Goal: Task Accomplishment & Management: Manage account settings

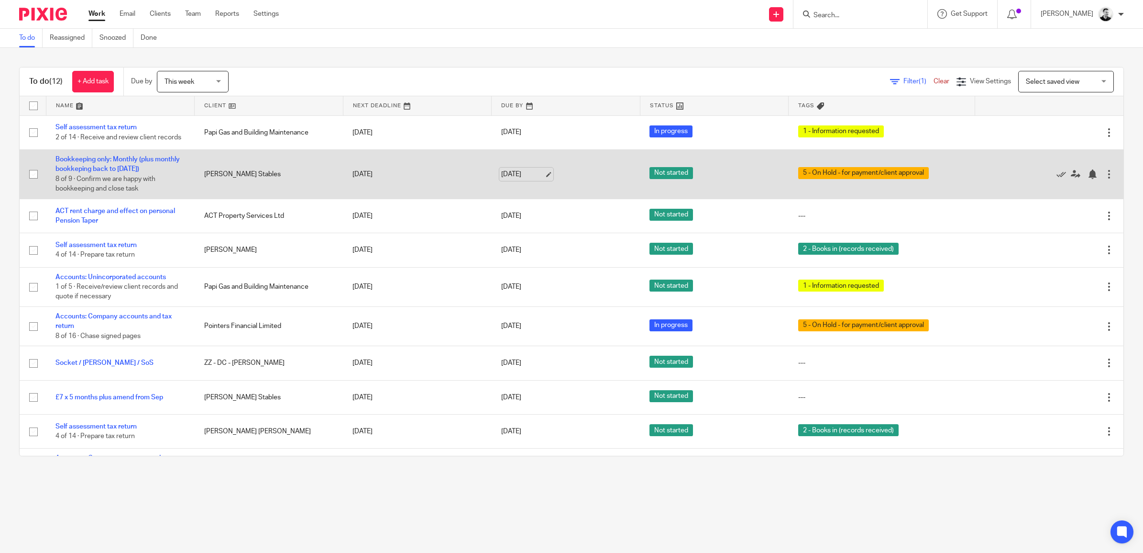
click at [513, 178] on link "[DATE]" at bounding box center [522, 174] width 43 height 10
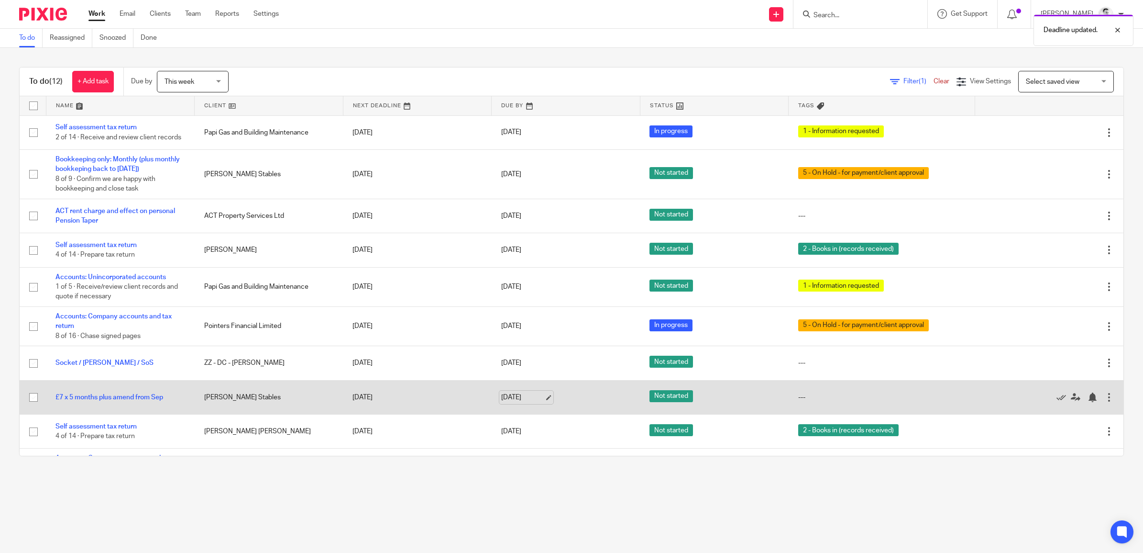
click at [513, 402] on link "[DATE]" at bounding box center [522, 397] width 43 height 10
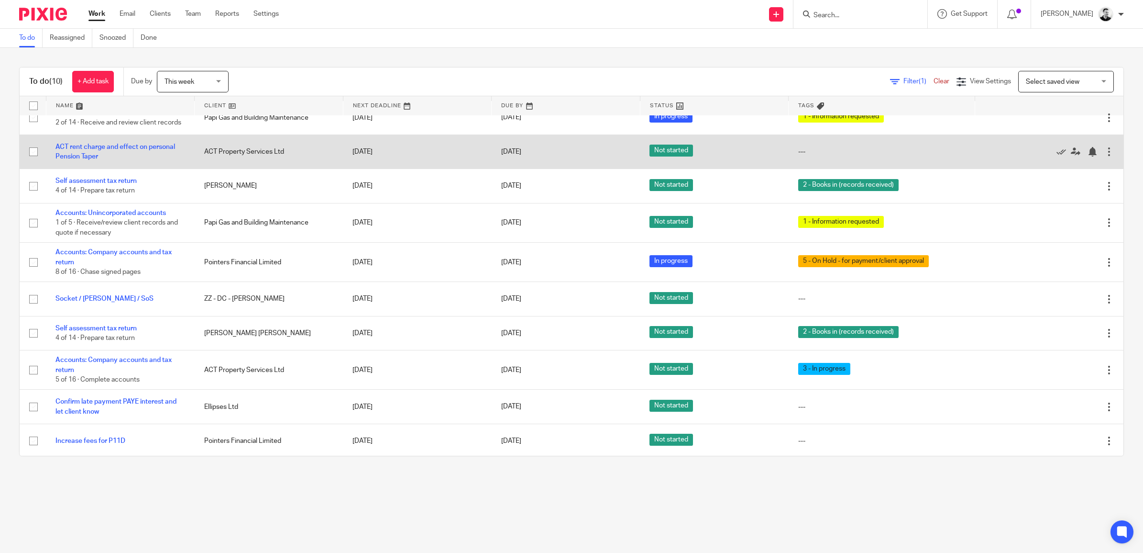
scroll to position [22, 0]
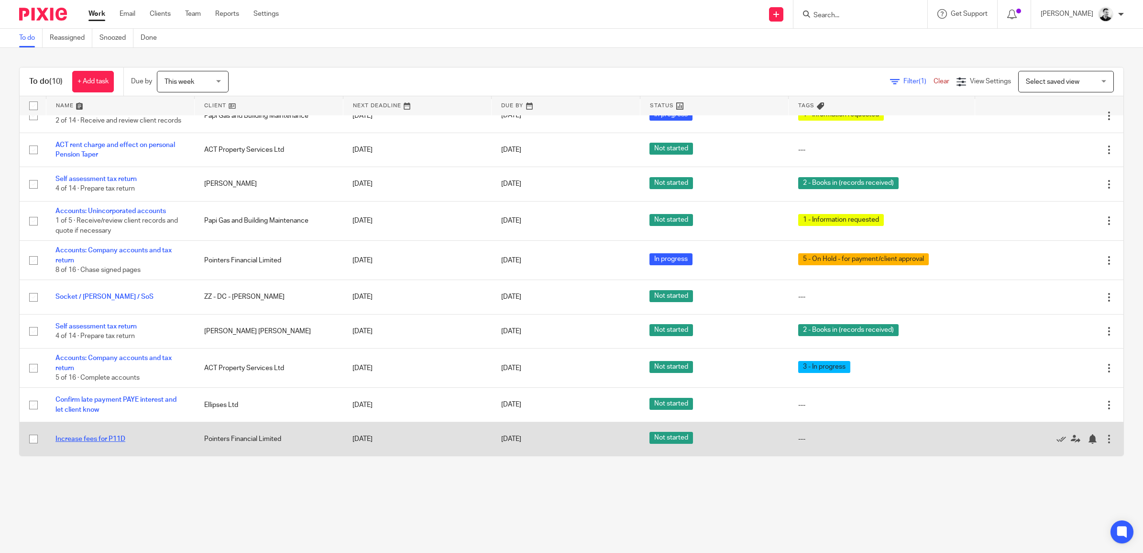
click at [116, 437] on link "Increase fees for P11D" at bounding box center [90, 438] width 70 height 7
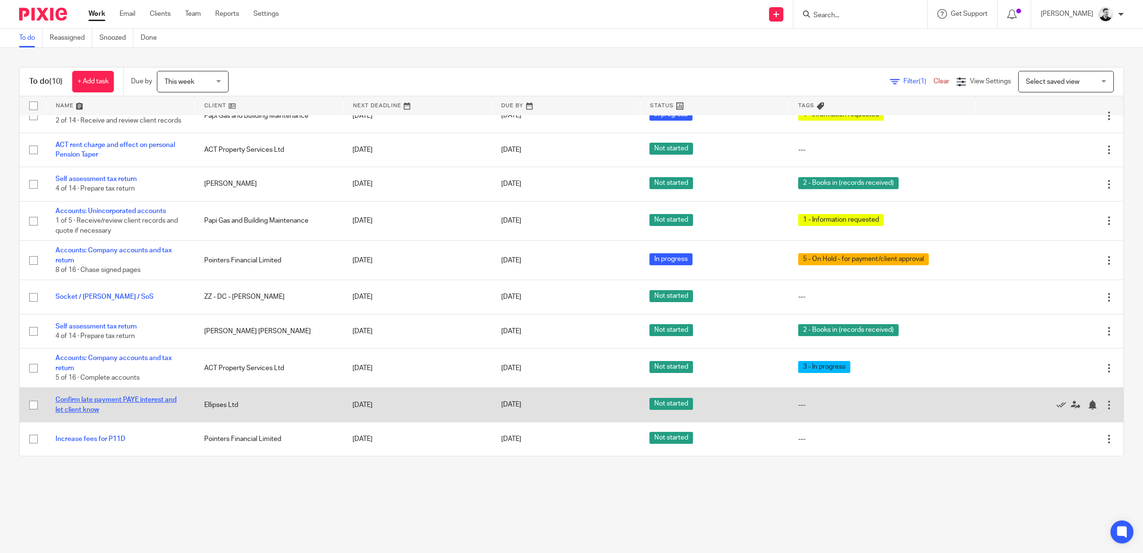
click at [105, 398] on link "Confirm late payment PAYE interest and let client know" at bounding box center [115, 404] width 121 height 16
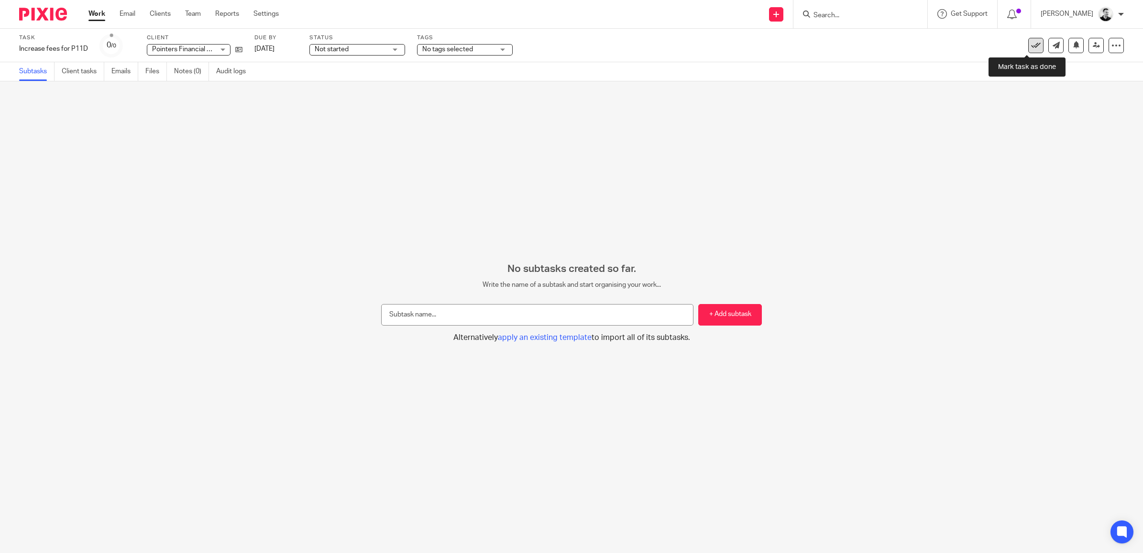
click at [1032, 39] on link at bounding box center [1036, 45] width 15 height 15
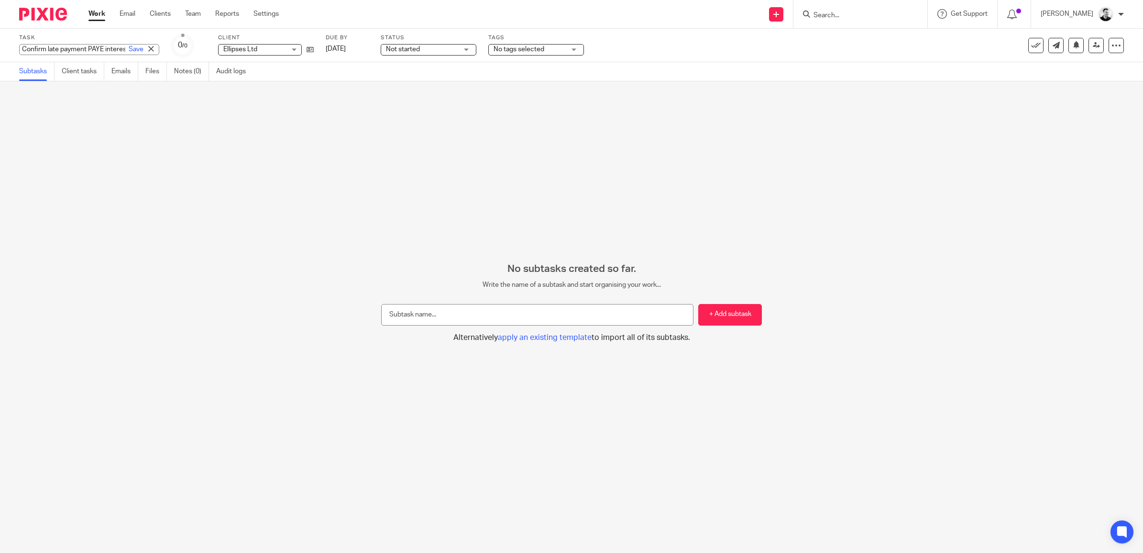
click at [75, 48] on div "Confirm late payment PAYE interest and let client know Save Confirm late paymen…" at bounding box center [89, 49] width 140 height 11
type input "Confirm late payment PAYE interest and penalty"
click at [414, 314] on input "text" at bounding box center [537, 315] width 312 height 22
type input "Confirm PAYE late payment interest"
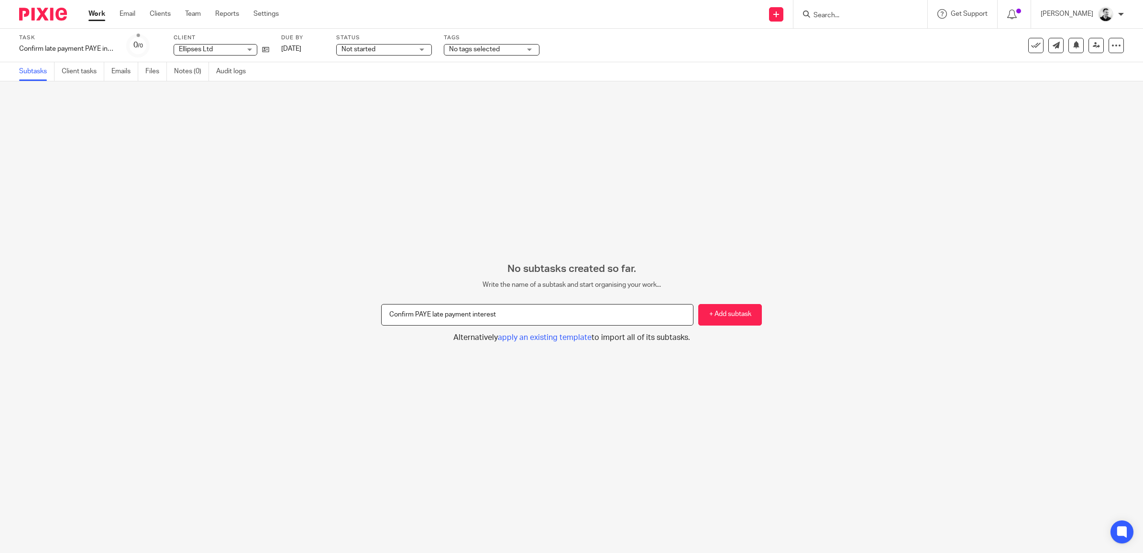
click at [698, 304] on button "+ Add subtask" at bounding box center [730, 315] width 64 height 22
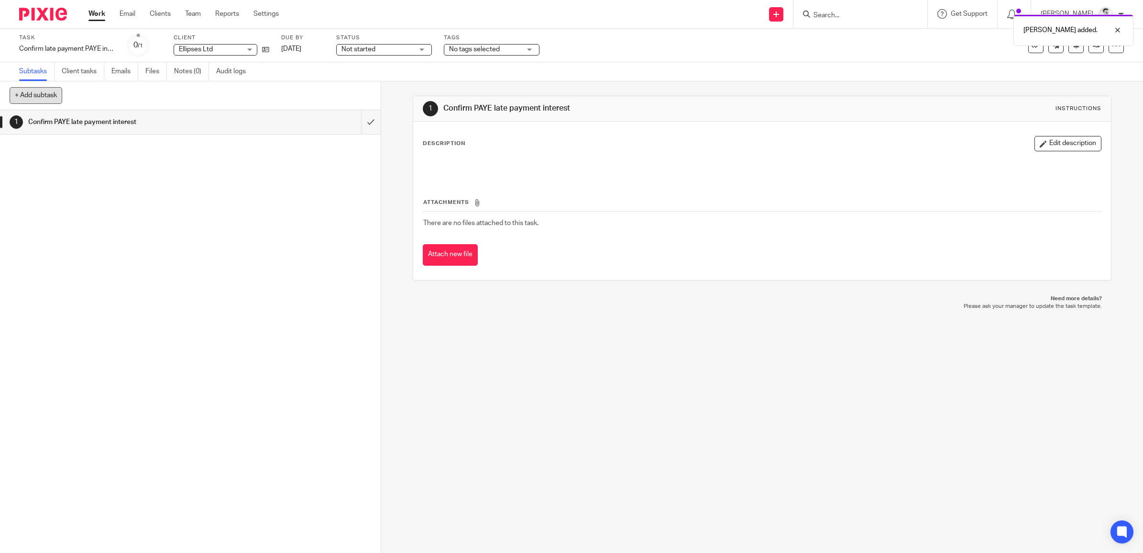
click at [46, 99] on button "+ Add subtask" at bounding box center [36, 95] width 53 height 16
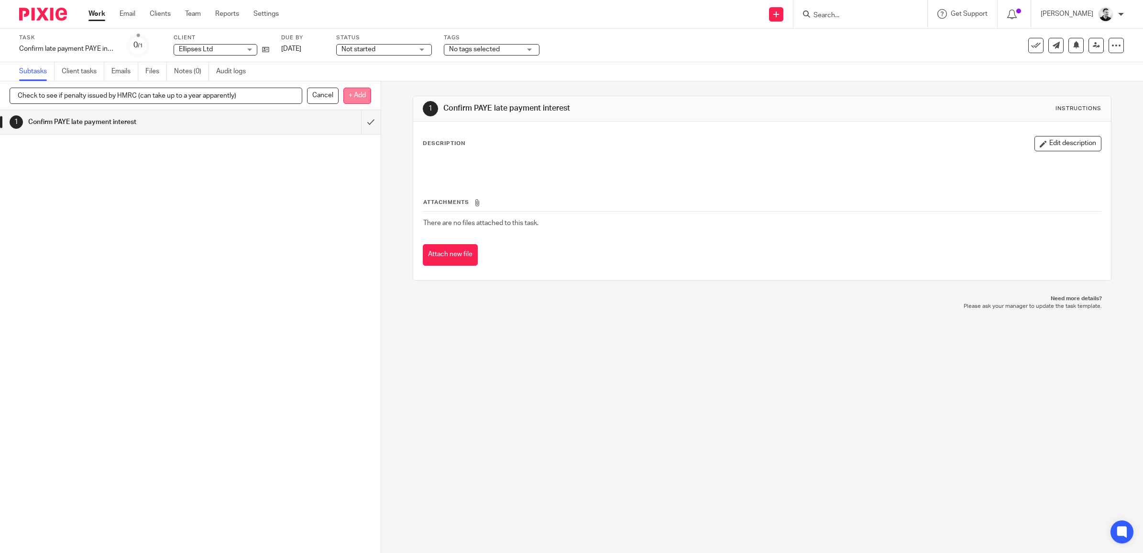
type input "Check to see if penalty issued by HMRC (can take up to a year apparently)"
click at [362, 92] on p "+ Add" at bounding box center [358, 96] width 28 height 16
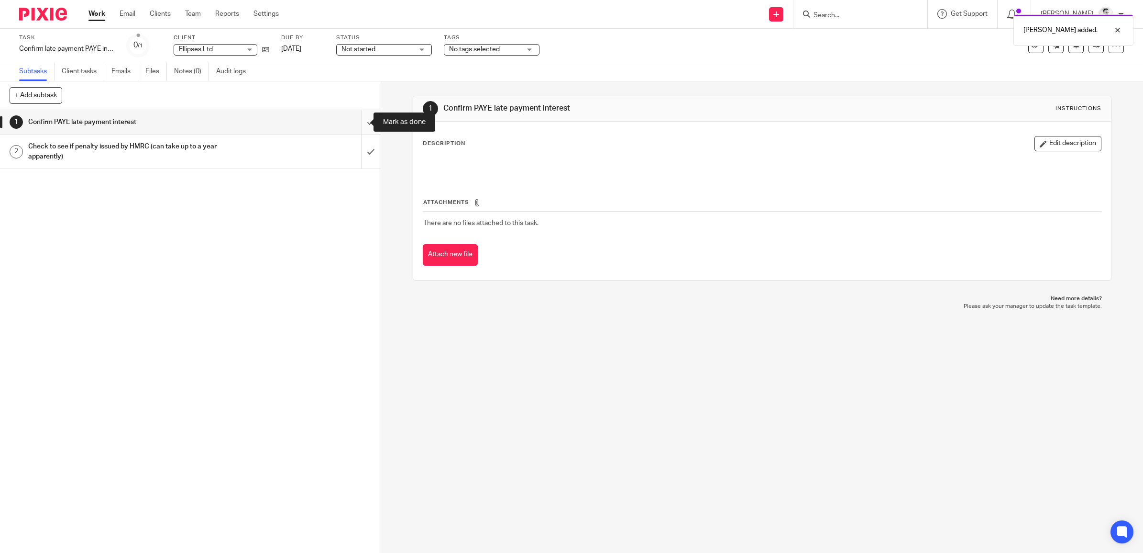
click at [355, 121] on input "submit" at bounding box center [190, 122] width 381 height 24
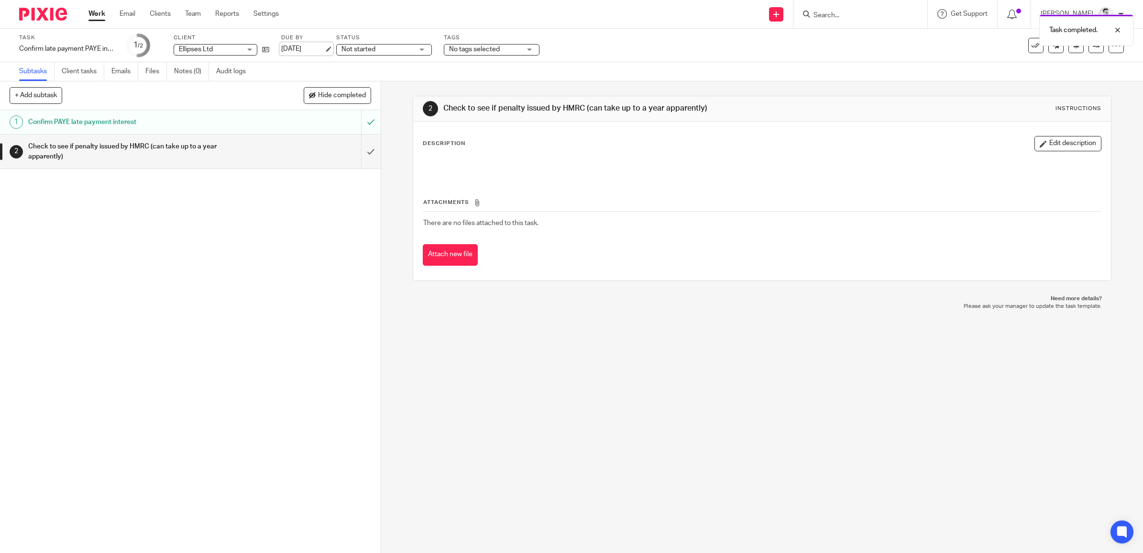
click at [314, 52] on link "19 Sep 2025" at bounding box center [302, 49] width 43 height 10
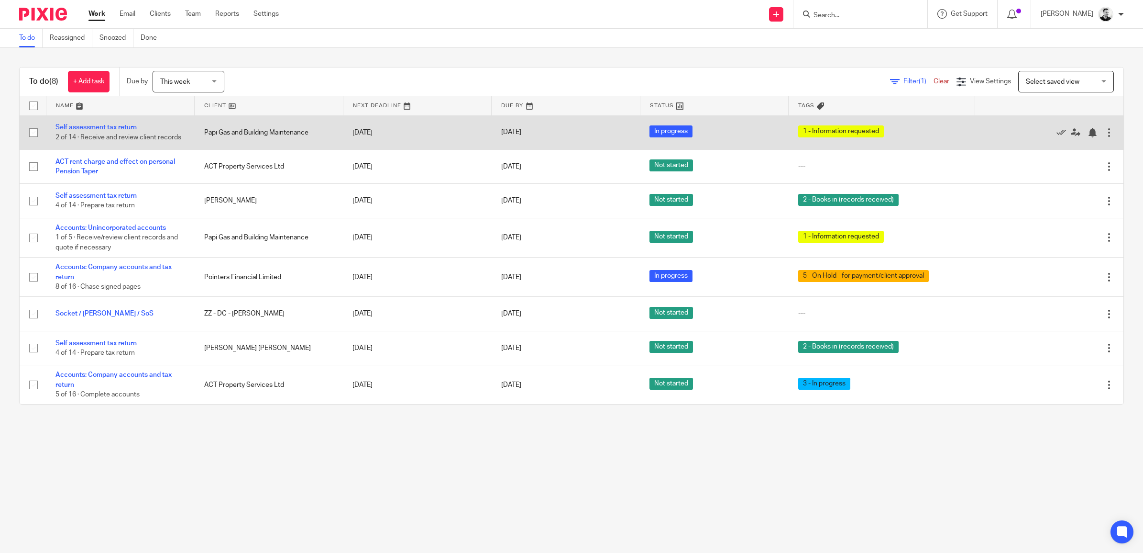
click at [121, 126] on link "Self assessment tax return" at bounding box center [95, 127] width 81 height 7
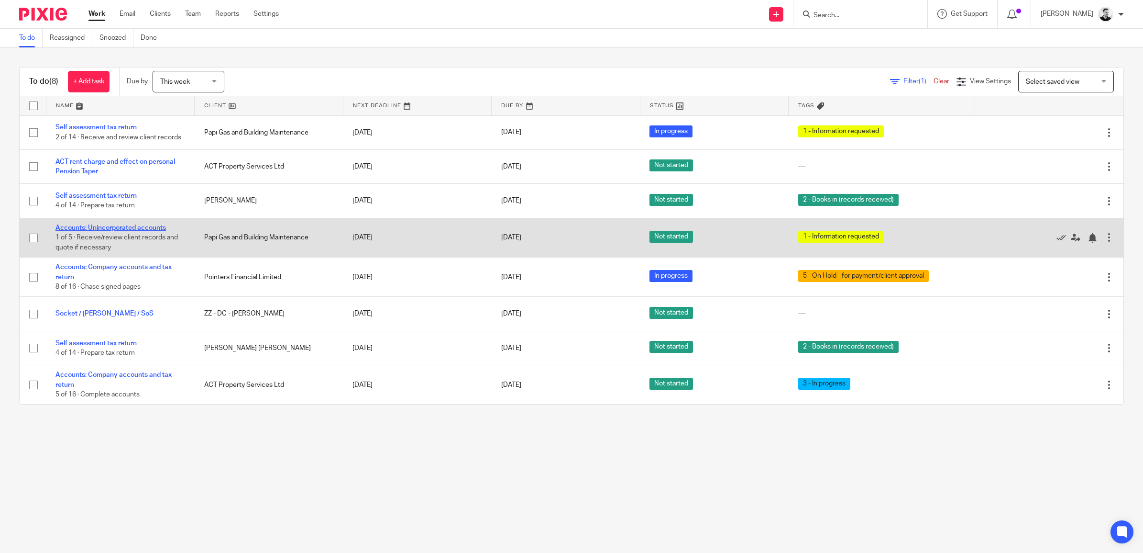
click at [133, 226] on link "Accounts: Unincorporated accounts" at bounding box center [110, 227] width 111 height 7
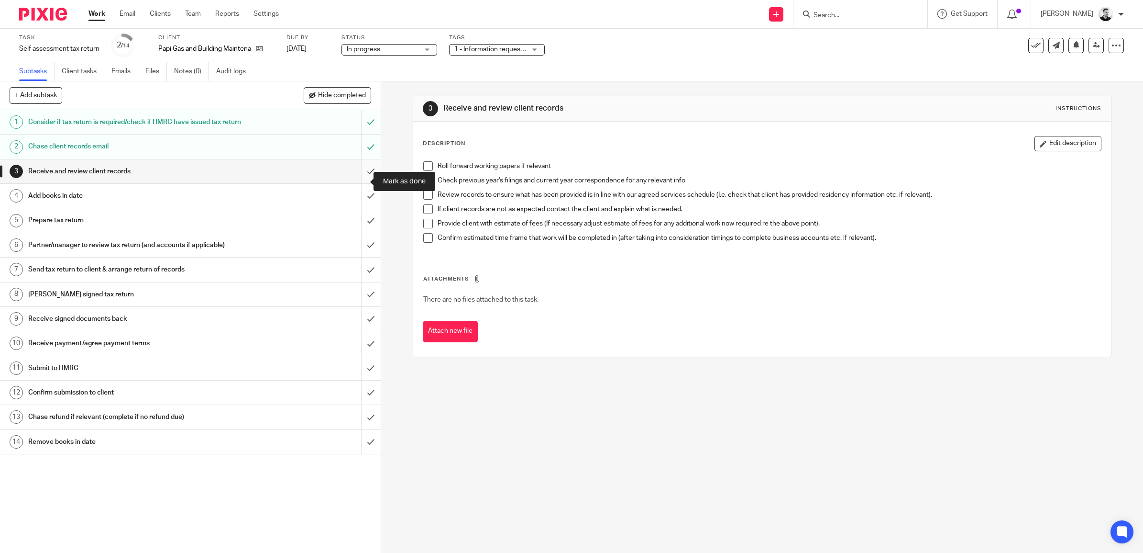
click at [364, 183] on input "submit" at bounding box center [190, 171] width 381 height 24
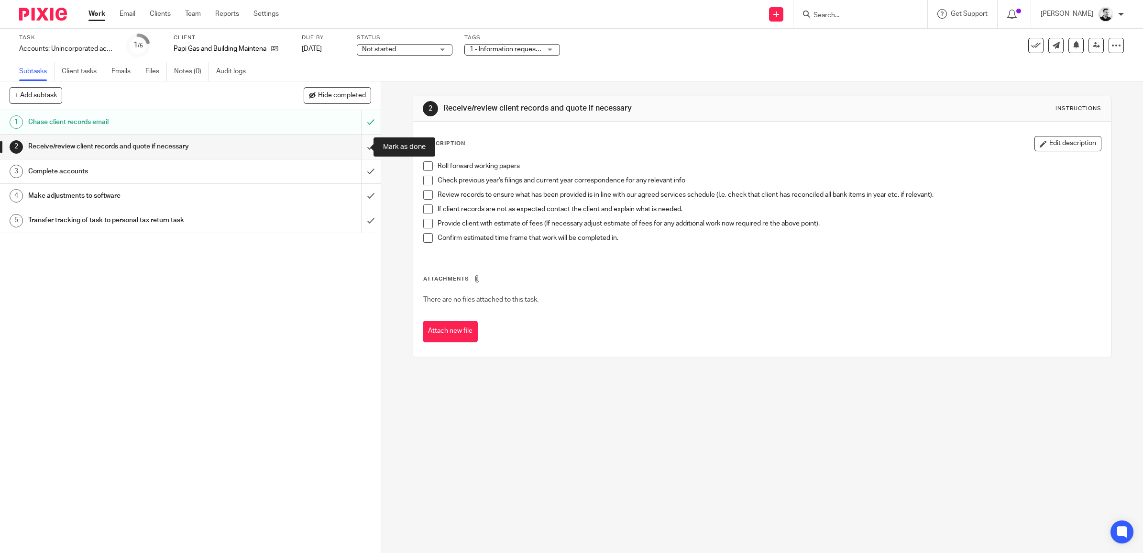
click at [357, 148] on input "submit" at bounding box center [190, 146] width 381 height 24
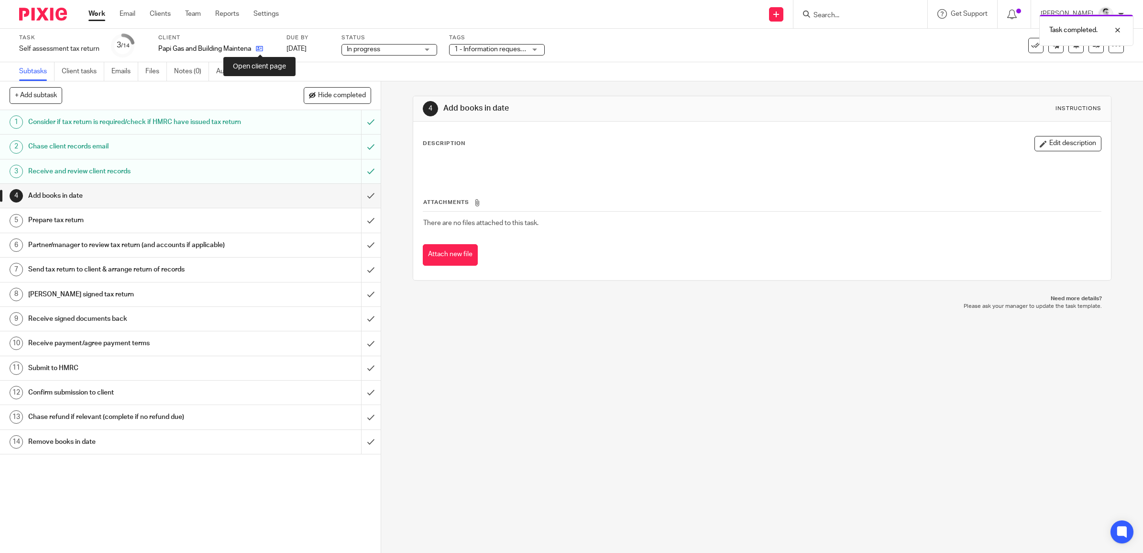
click at [262, 49] on icon at bounding box center [259, 48] width 7 height 7
click at [474, 49] on span "1 - Information requested" at bounding box center [492, 49] width 76 height 7
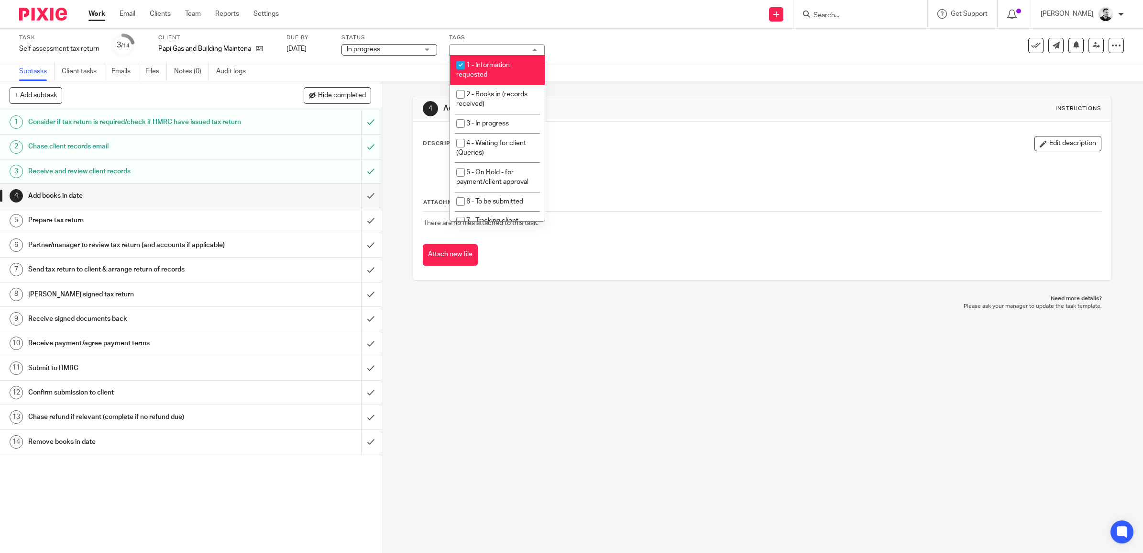
click at [486, 70] on li "1 - Information requested" at bounding box center [497, 69] width 95 height 29
checkbox input "false"
click at [487, 93] on span "2 - Books in (records received)" at bounding box center [491, 99] width 71 height 17
checkbox input "true"
click at [576, 70] on div "Subtasks Client tasks Emails Files Notes (0) Audit logs" at bounding box center [571, 71] width 1143 height 19
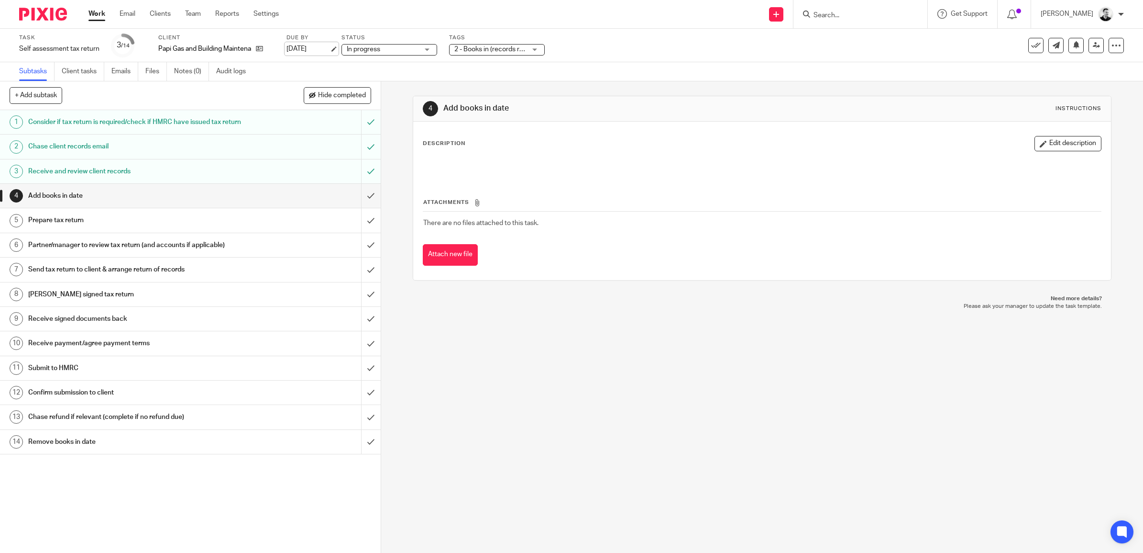
click at [302, 44] on link "19 Sep 2025" at bounding box center [308, 49] width 43 height 10
click at [359, 203] on input "submit" at bounding box center [190, 196] width 381 height 24
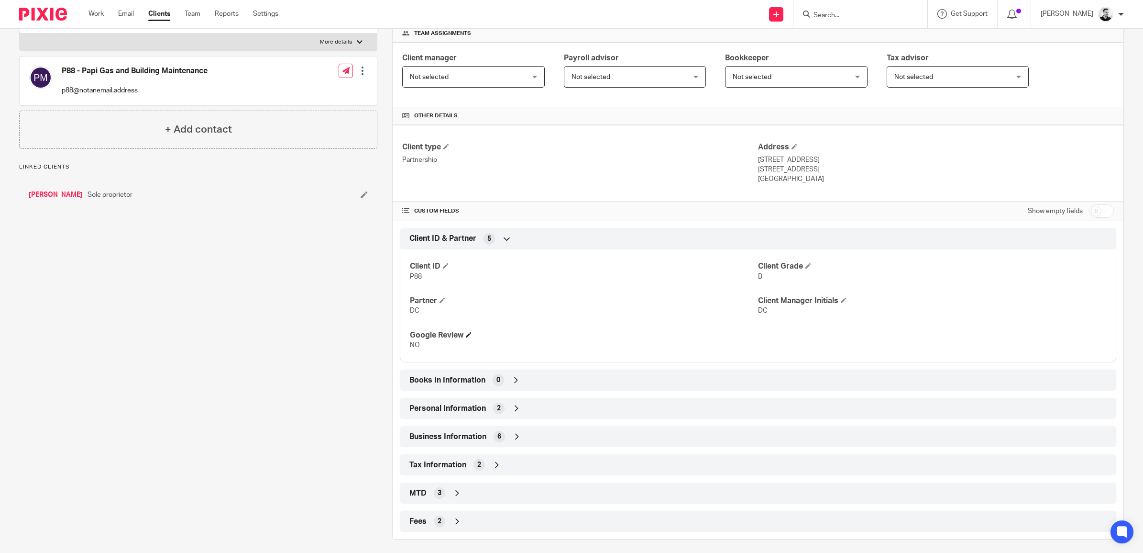
scroll to position [154, 0]
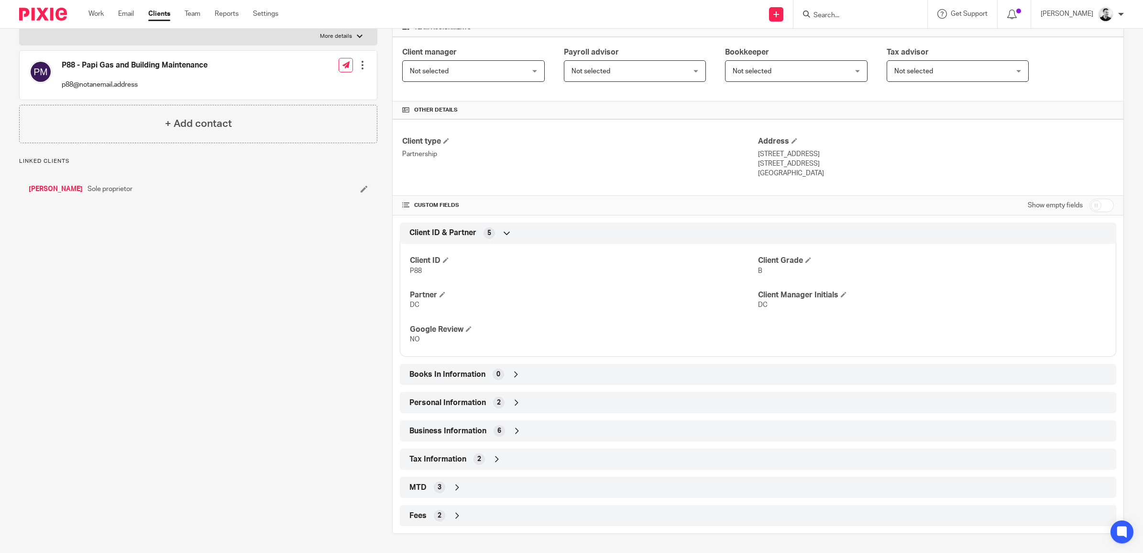
click at [512, 376] on icon at bounding box center [516, 374] width 10 height 10
click at [1100, 201] on input "checkbox" at bounding box center [1102, 205] width 24 height 13
checkbox input "true"
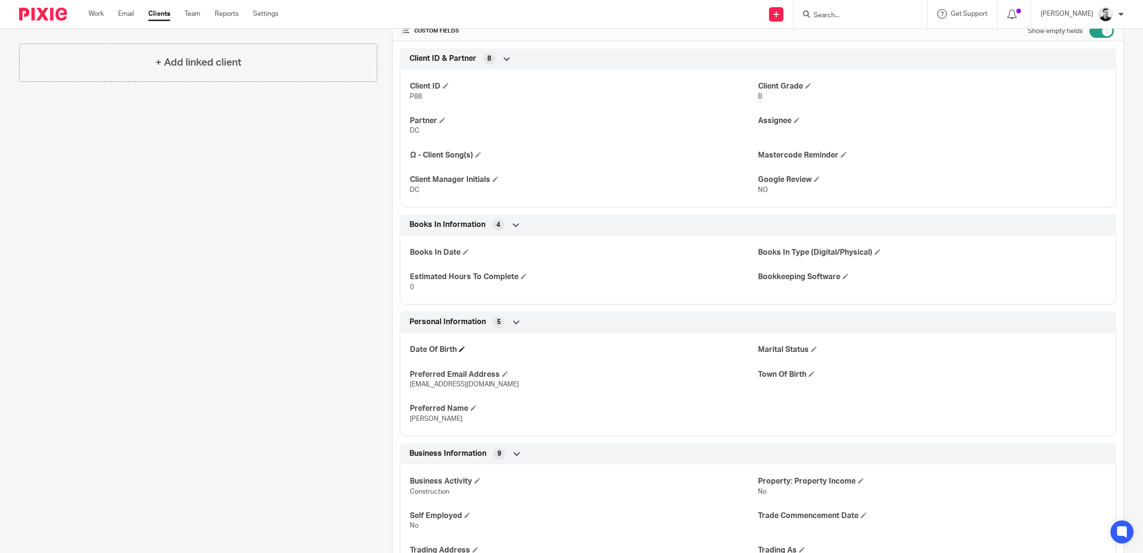
scroll to position [333, 0]
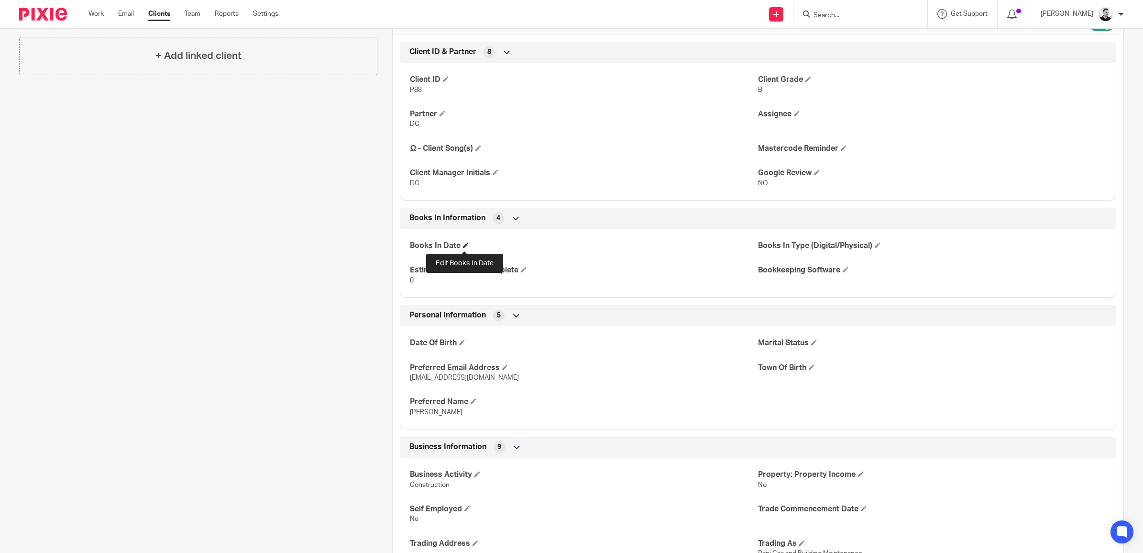
click at [465, 246] on span at bounding box center [466, 245] width 6 height 6
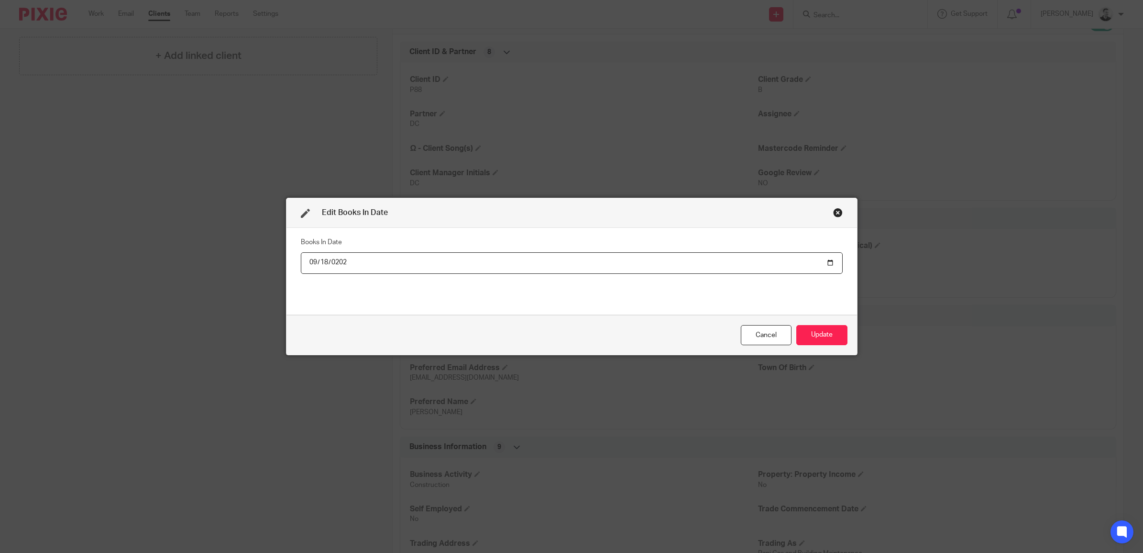
type input "[DATE]"
click at [797, 325] on button "Update" at bounding box center [822, 335] width 51 height 21
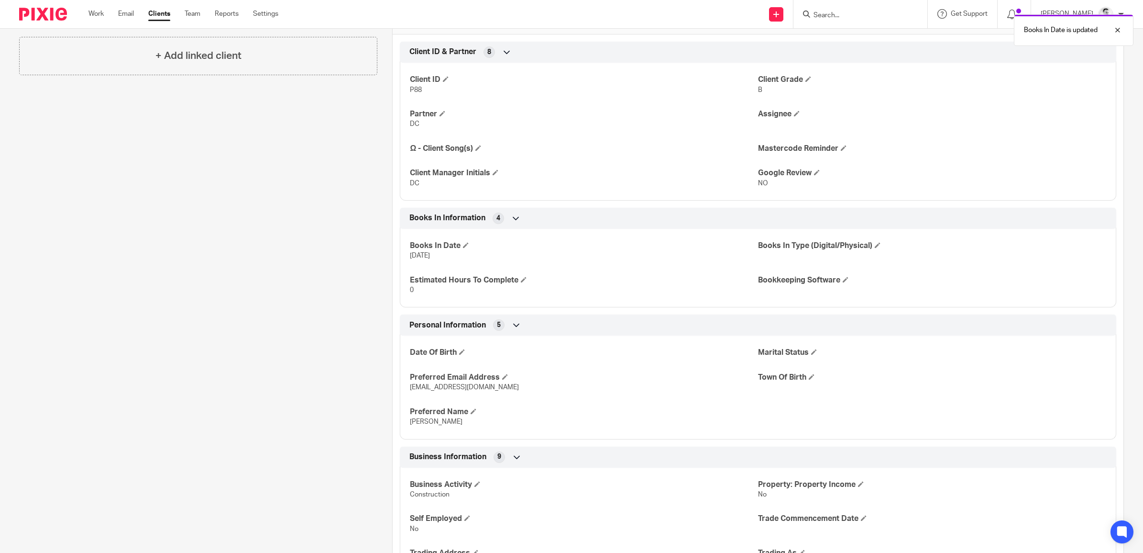
scroll to position [0, 0]
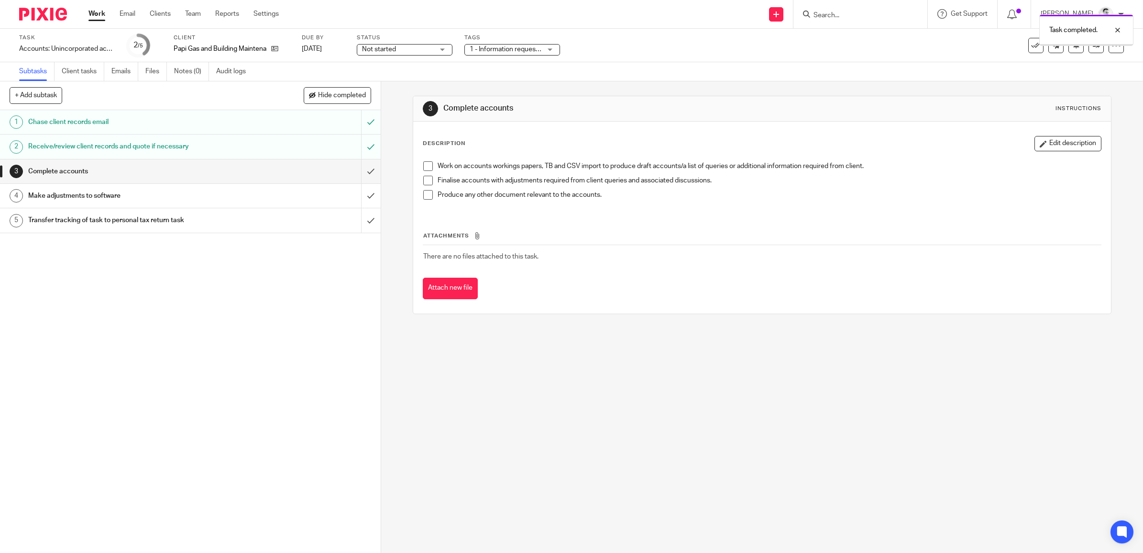
click at [524, 48] on span "1 - Information requested" at bounding box center [508, 49] width 76 height 7
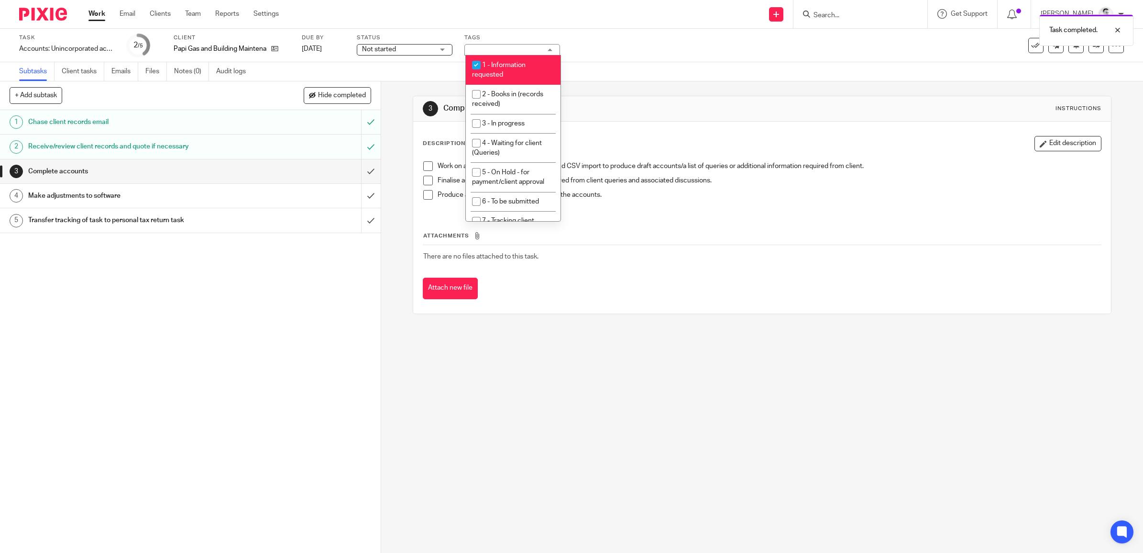
click at [495, 67] on span "1 - Information requested" at bounding box center [499, 70] width 54 height 17
checkbox input "false"
click at [502, 92] on span "2 - Books in (records received)" at bounding box center [507, 99] width 71 height 17
checkbox input "true"
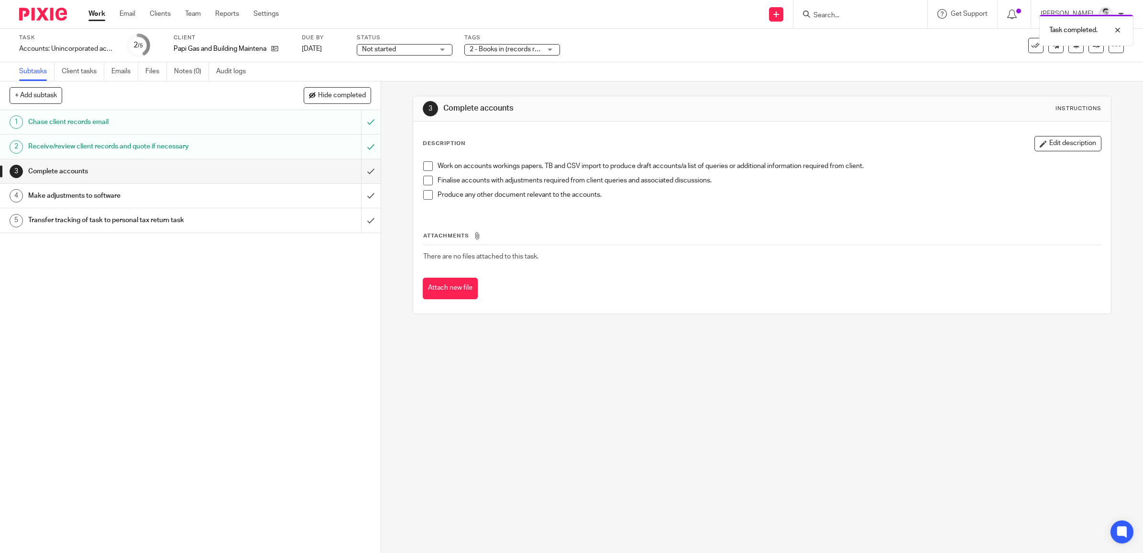
click at [647, 49] on div "Task Accounts: Unincorporated accounts Save Accounts: Unincorporated accounts 2…" at bounding box center [479, 45] width 921 height 23
click at [1049, 50] on link at bounding box center [1056, 45] width 15 height 15
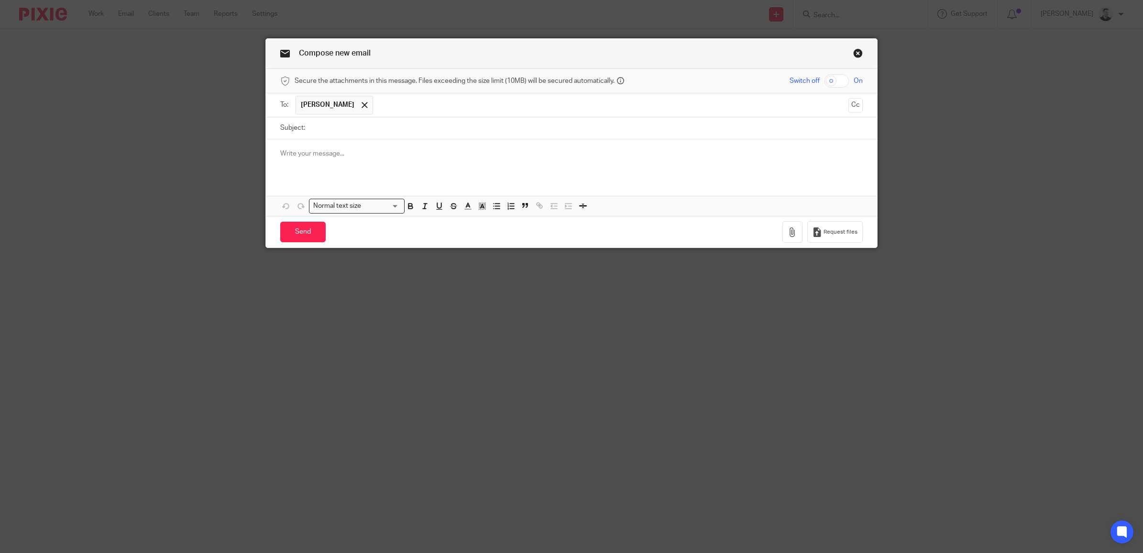
click at [855, 51] on link "Close this dialog window" at bounding box center [858, 54] width 10 height 13
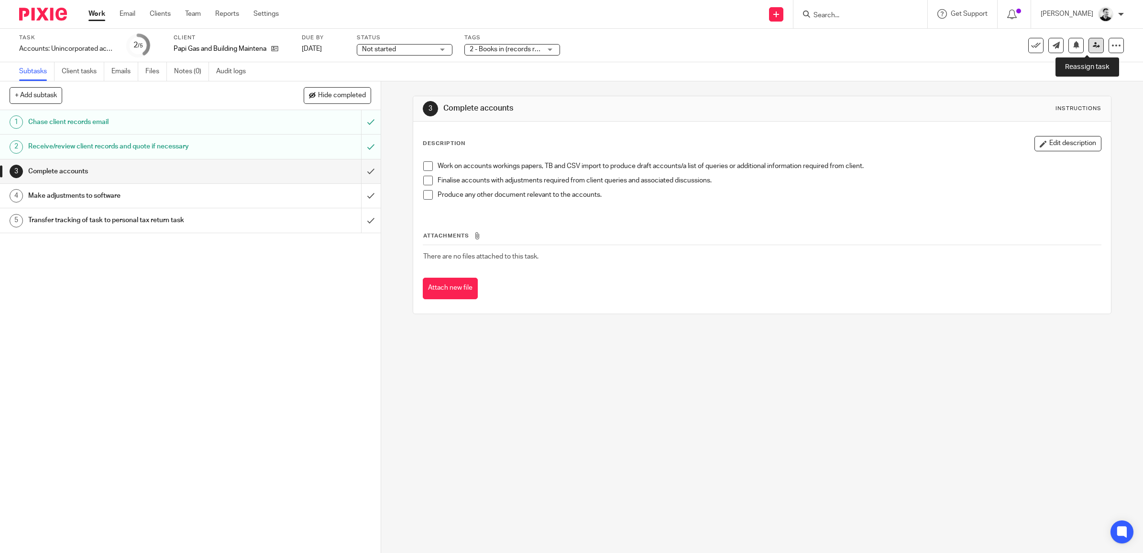
click at [1093, 46] on icon at bounding box center [1096, 45] width 7 height 7
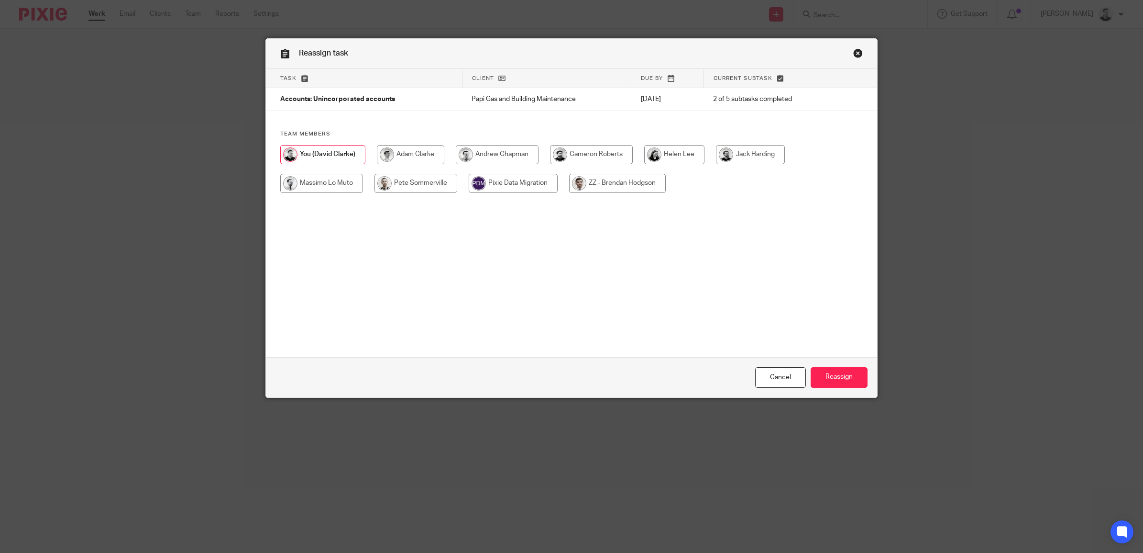
click at [582, 152] on input "radio" at bounding box center [591, 154] width 83 height 19
radio input "true"
click at [823, 378] on input "Reassign" at bounding box center [839, 377] width 57 height 21
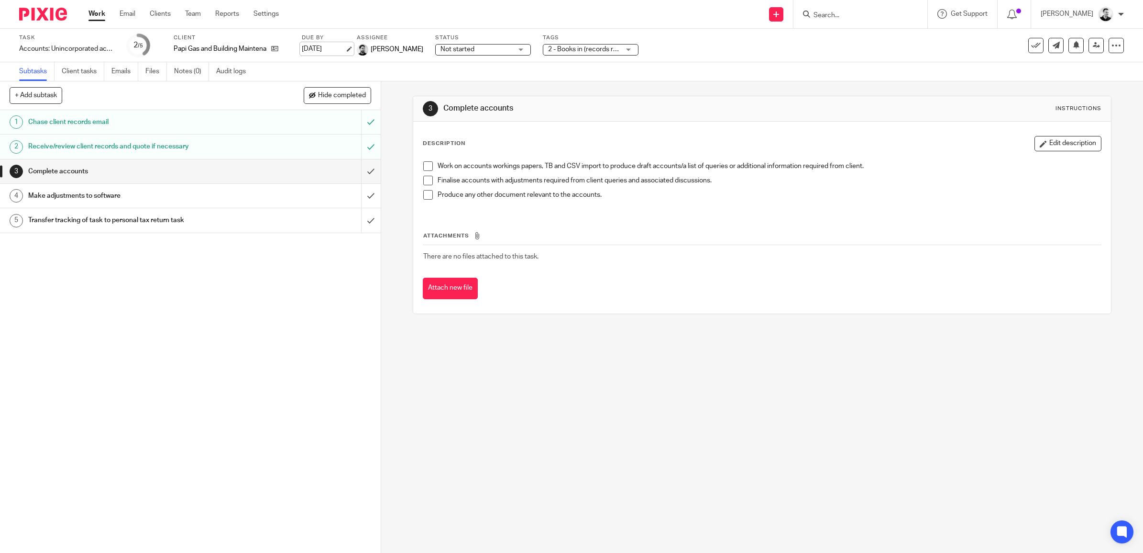
click at [326, 53] on link "19 Sep 2025" at bounding box center [323, 49] width 43 height 10
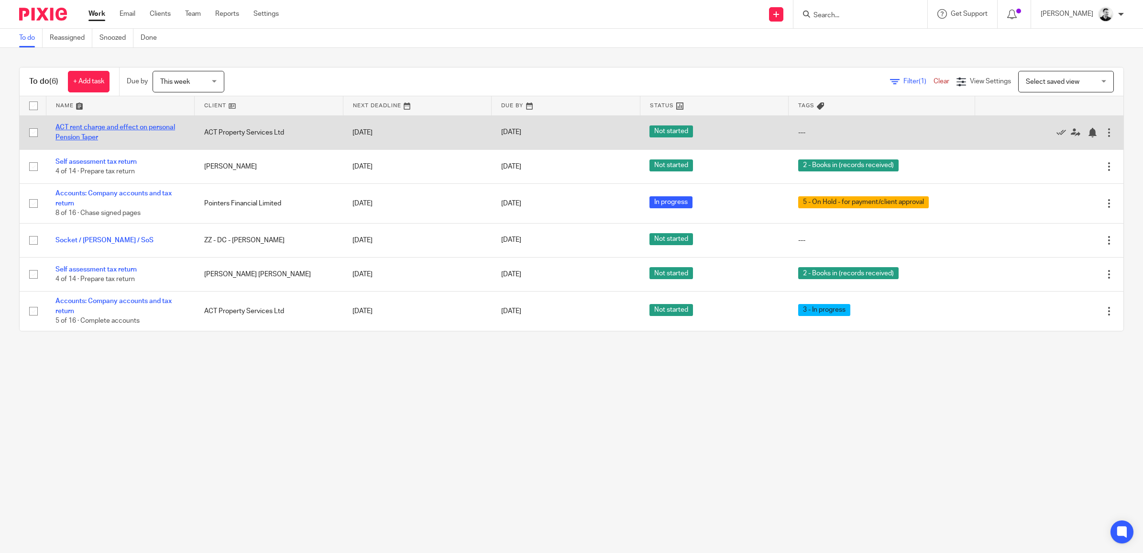
click at [162, 126] on link "ACT rent charge and effect on personal Pension Taper" at bounding box center [115, 132] width 120 height 16
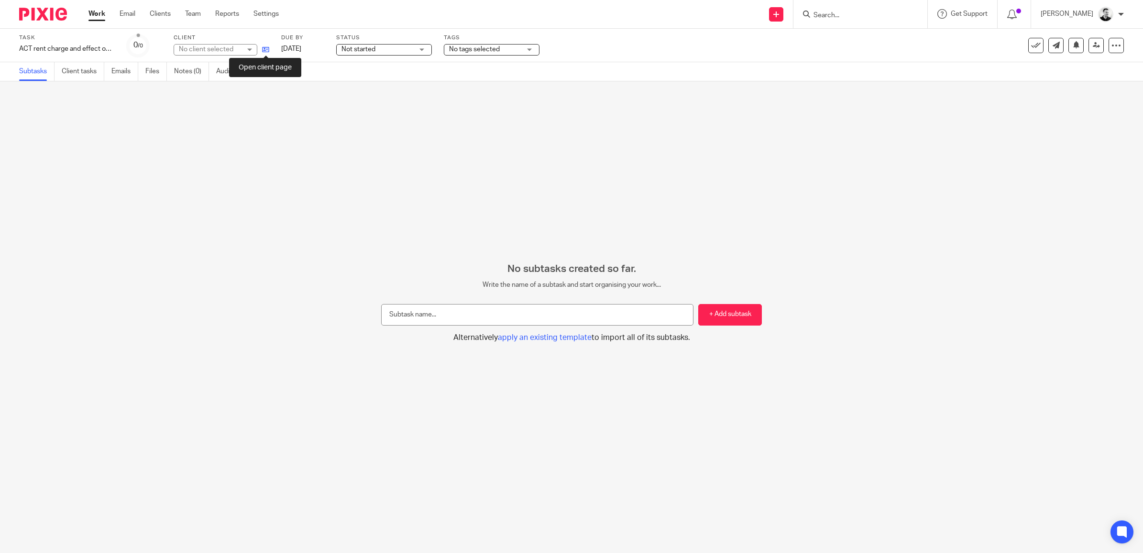
click at [265, 51] on icon at bounding box center [265, 49] width 7 height 7
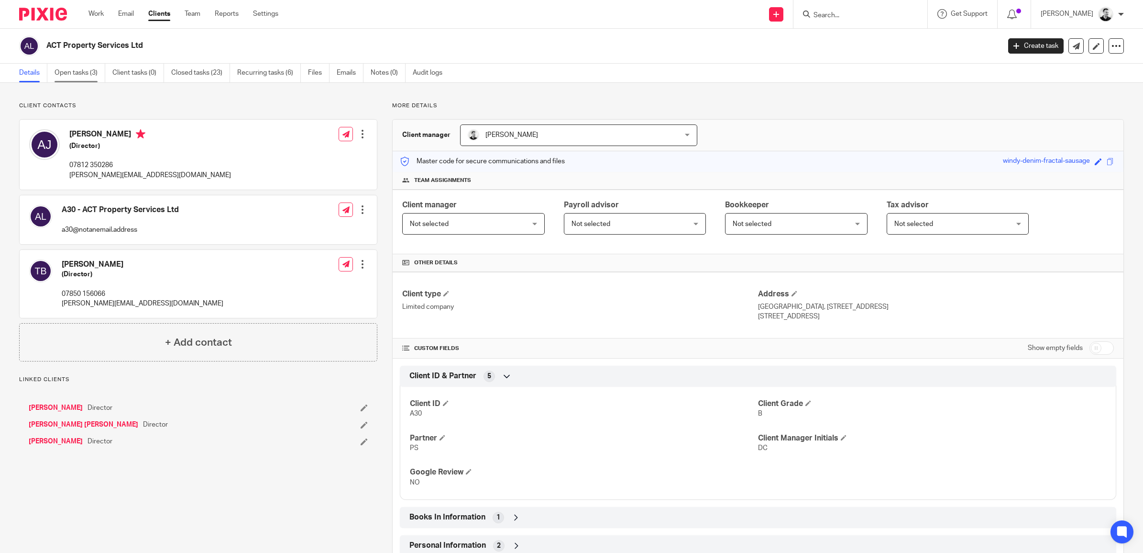
click at [84, 68] on link "Open tasks (3)" at bounding box center [80, 73] width 51 height 19
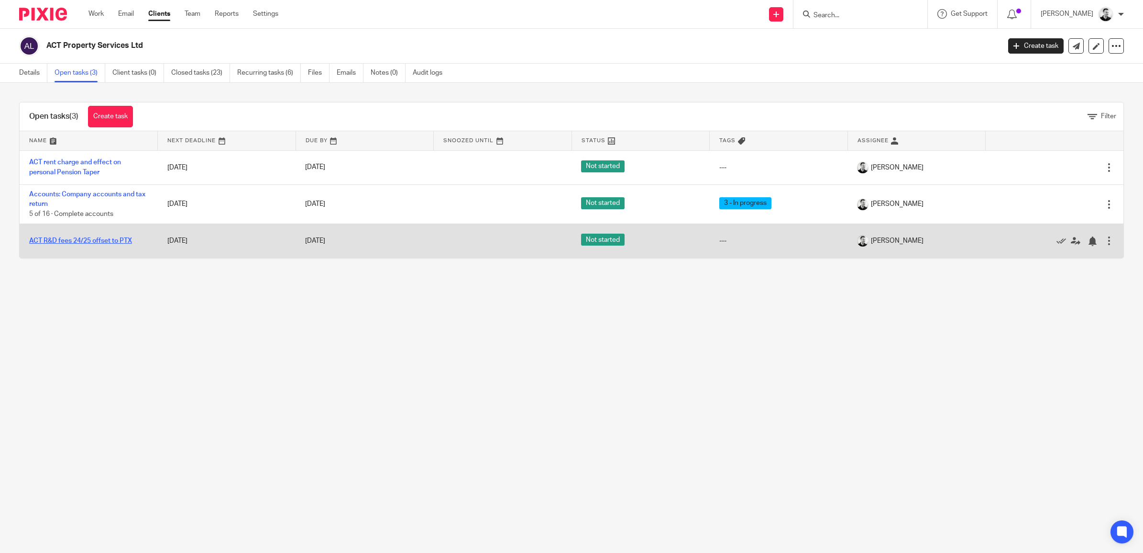
click at [112, 240] on link "ACT R&D fees 24/25 offset to PTX" at bounding box center [80, 240] width 103 height 7
